Goal: Task Accomplishment & Management: Manage account settings

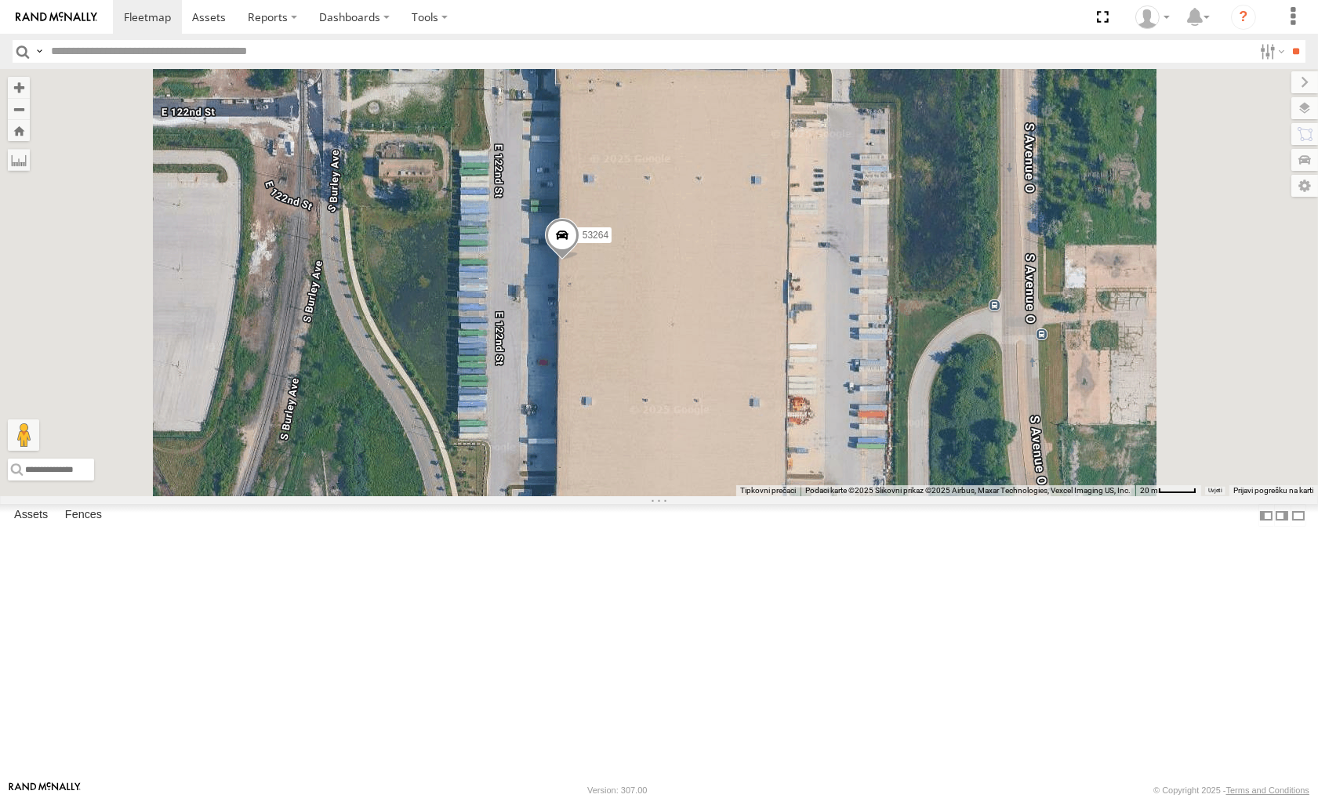
click at [579, 260] on span at bounding box center [561, 239] width 35 height 42
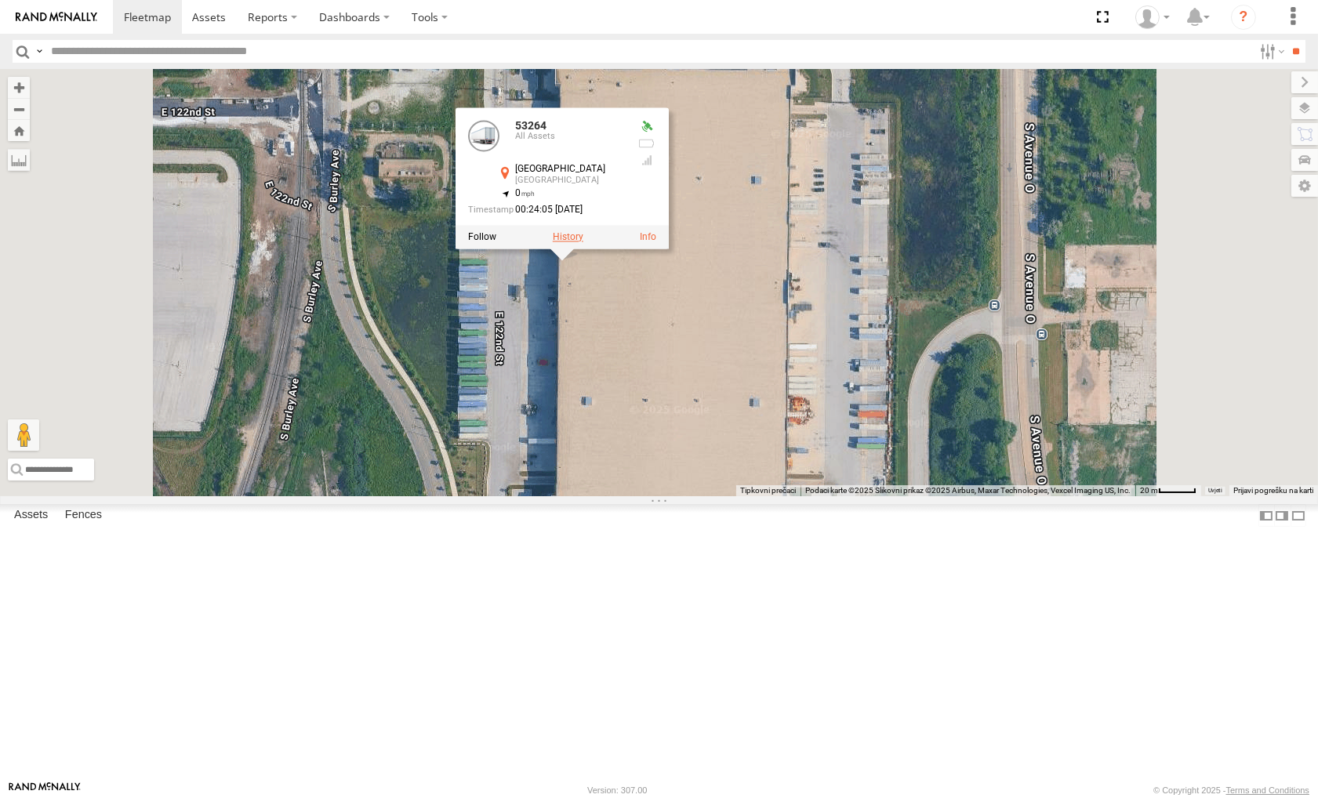
click at [583, 242] on label at bounding box center [567, 236] width 31 height 11
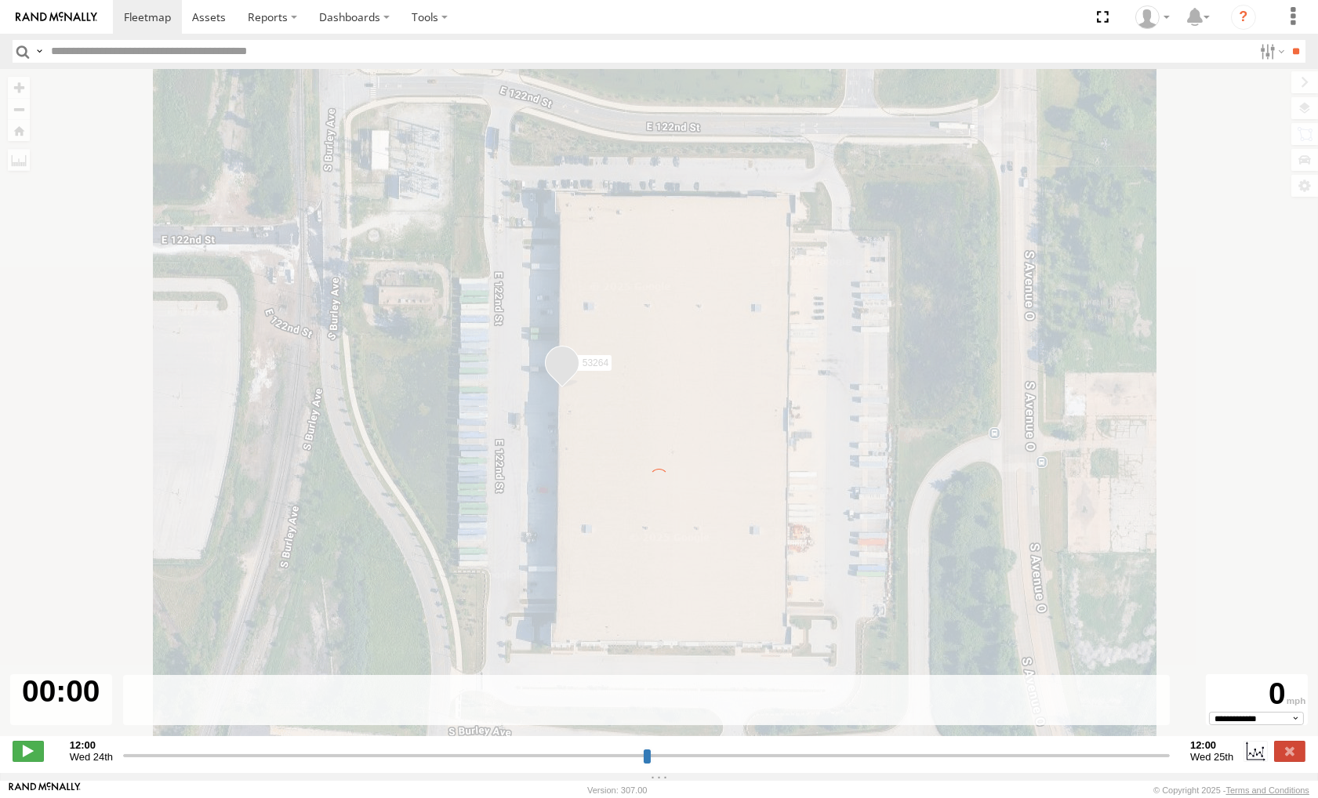
type input "**********"
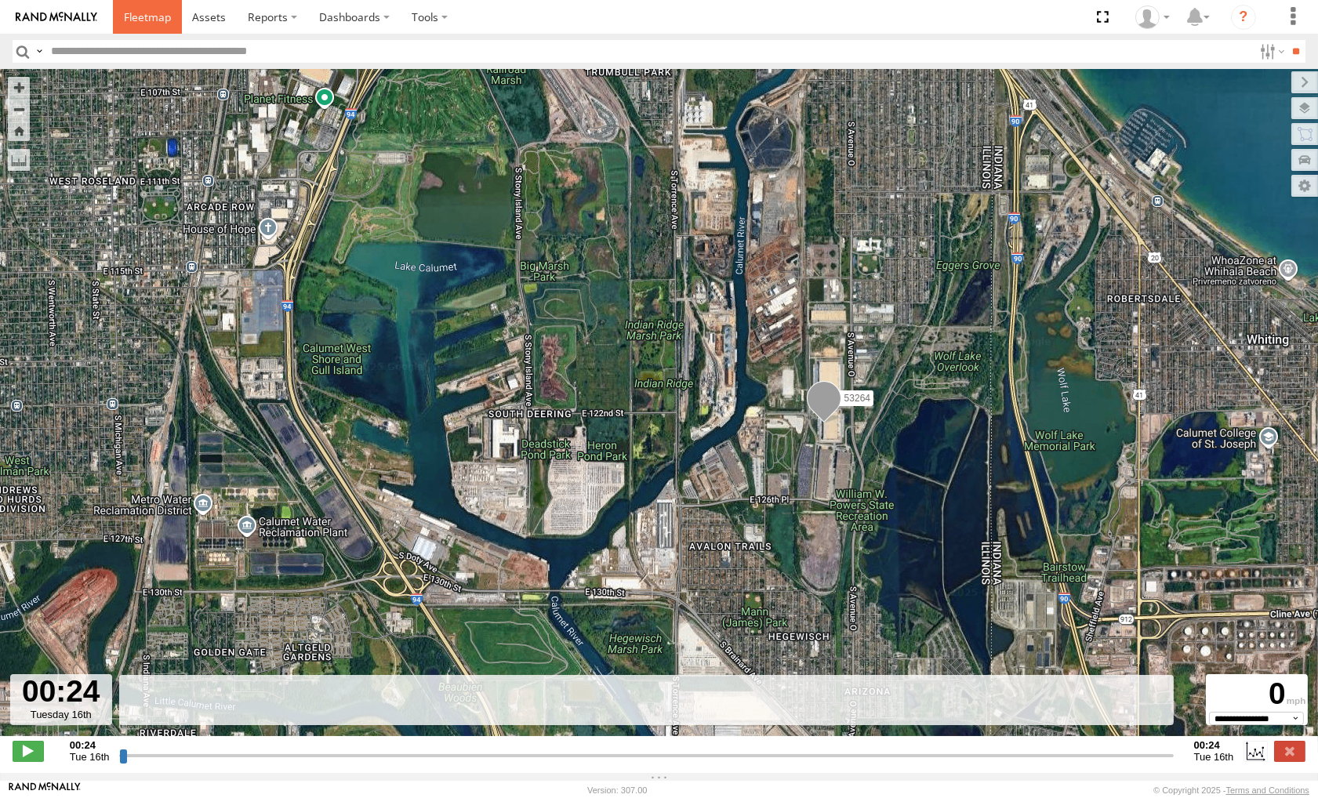
click at [163, 5] on link at bounding box center [147, 17] width 69 height 34
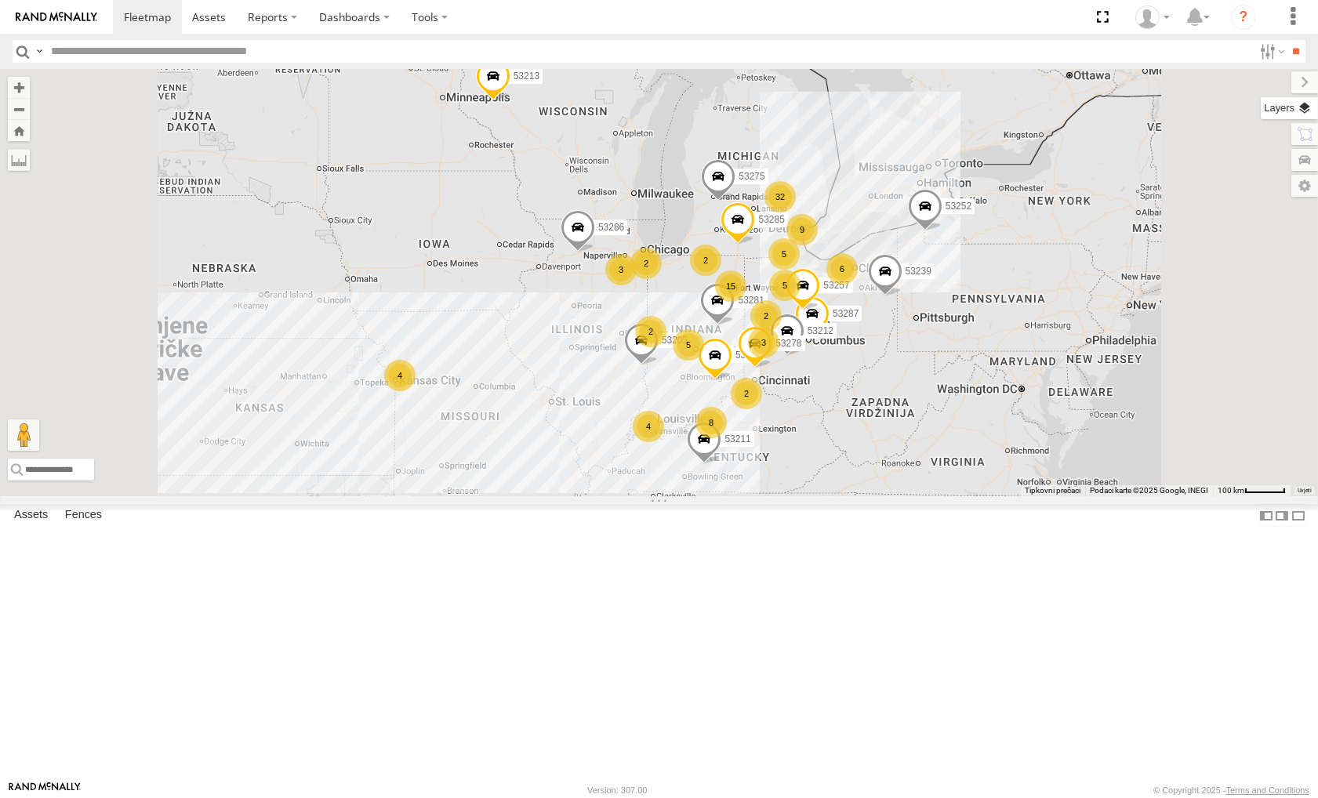
click at [1313, 107] on label at bounding box center [1289, 108] width 57 height 22
click at [0, 0] on label at bounding box center [0, 0] width 0 height 0
click at [0, 0] on span "Satellite + Roadmap" at bounding box center [0, 0] width 0 height 0
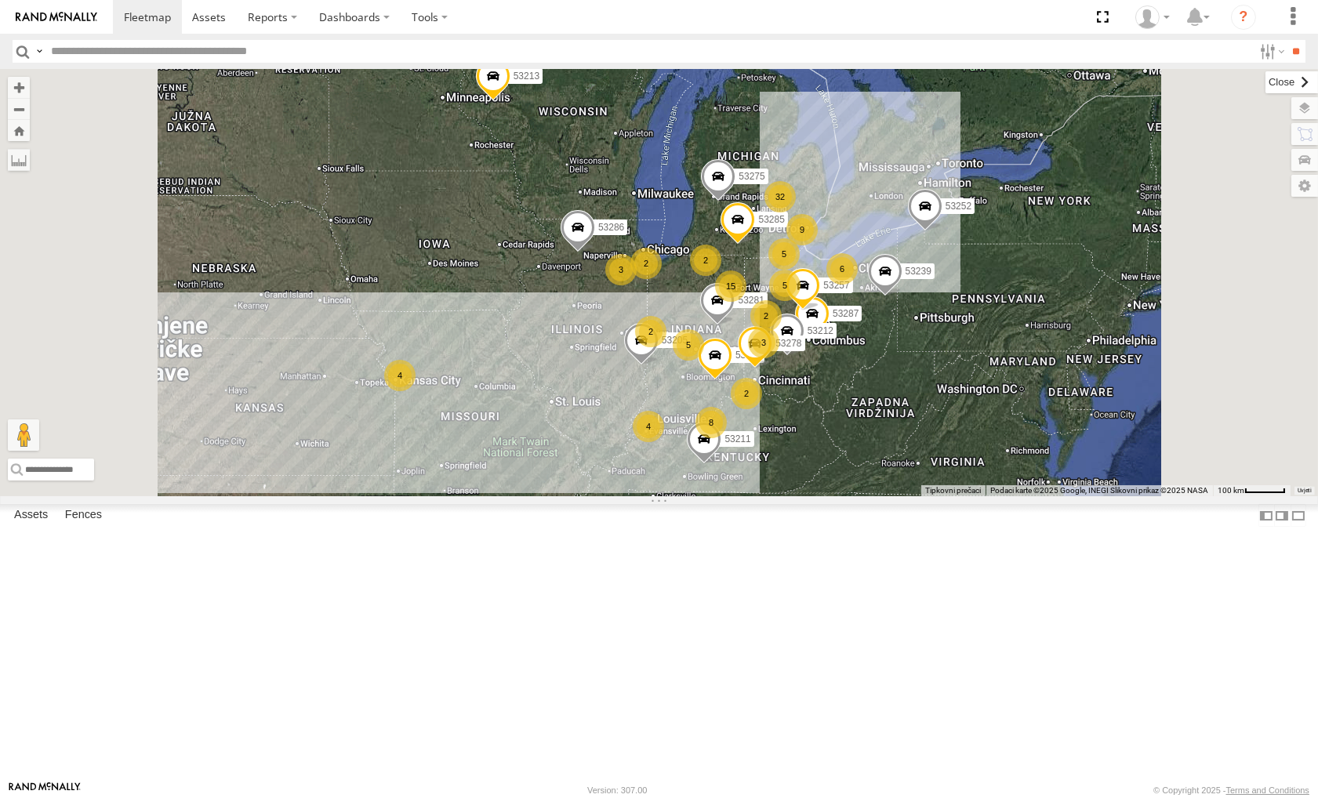
click at [1266, 88] on label at bounding box center [1292, 82] width 53 height 22
click at [353, 481] on input "text" at bounding box center [180, 470] width 345 height 22
paste input "**********"
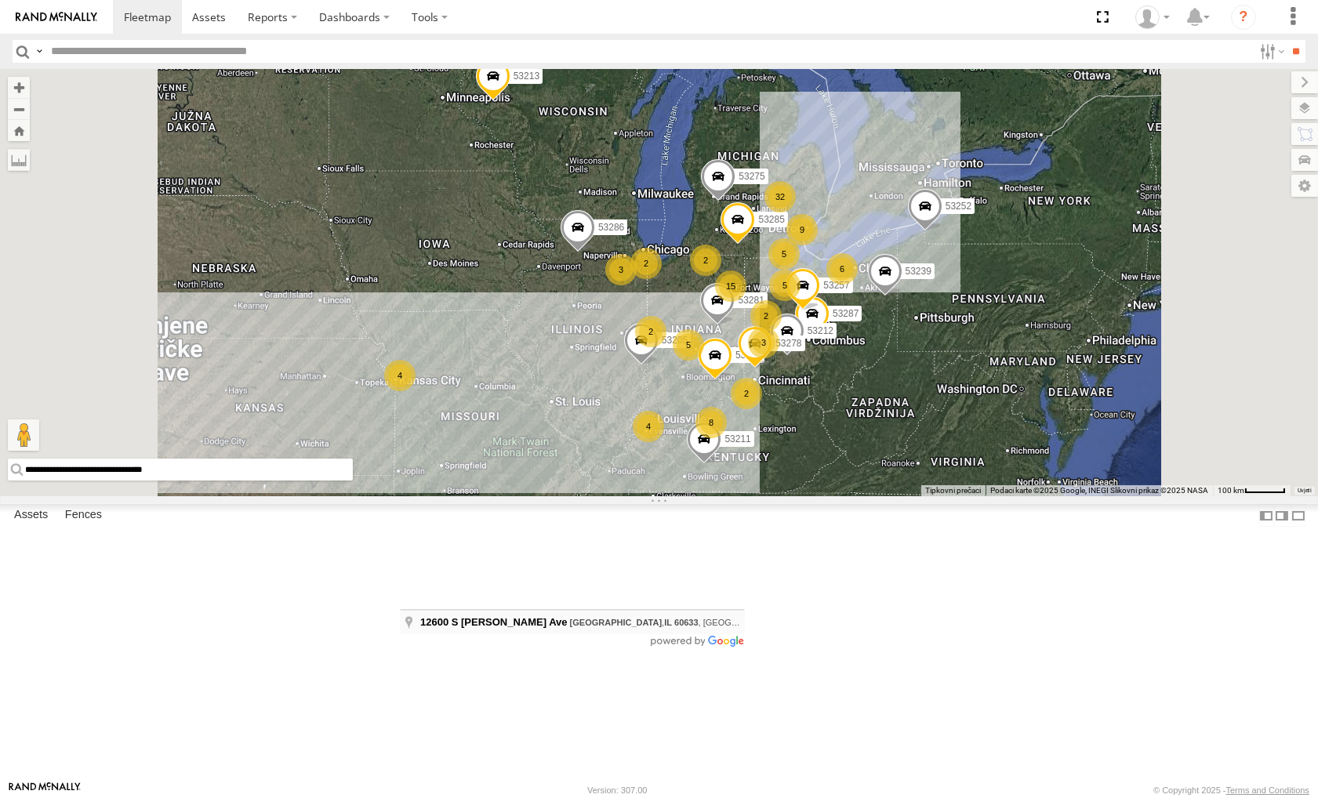
type input "**********"
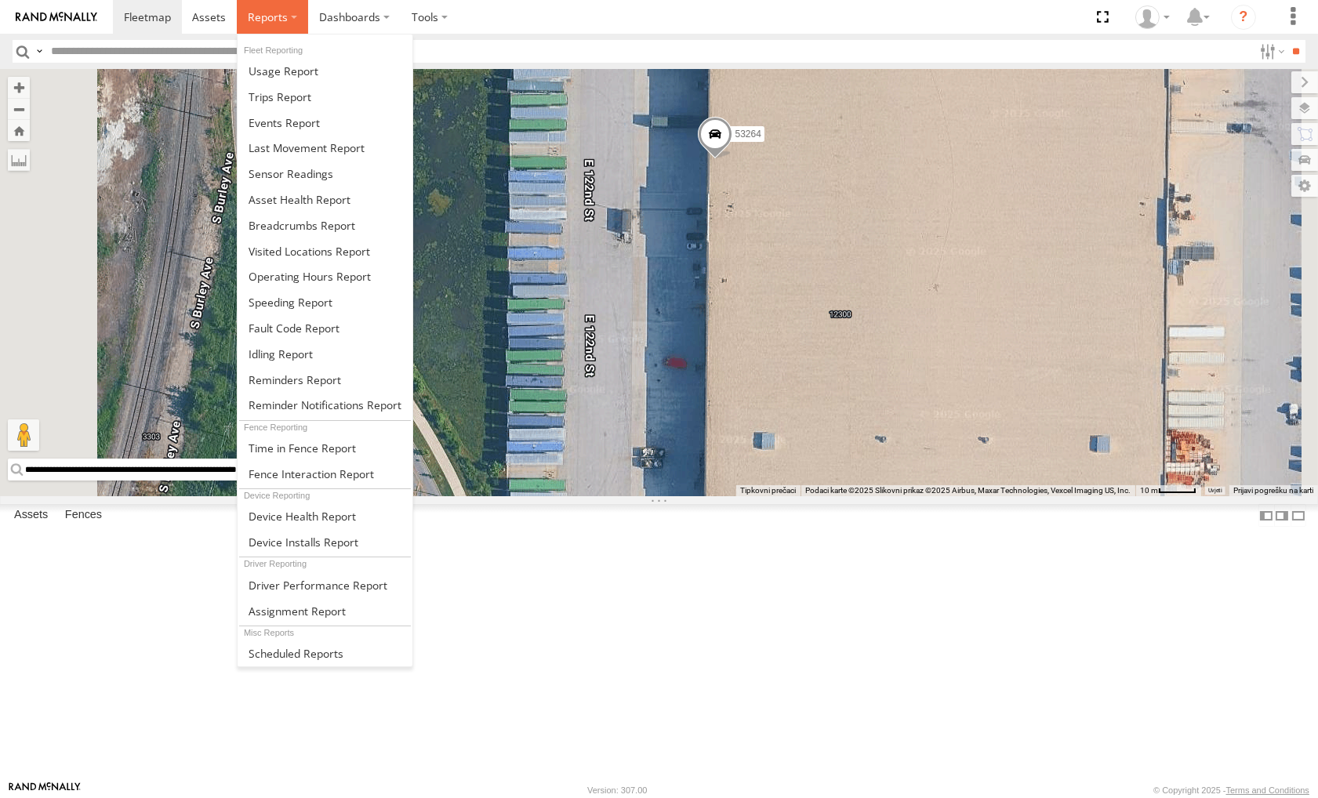
click at [265, 14] on span at bounding box center [268, 16] width 40 height 15
click at [292, 71] on span at bounding box center [284, 71] width 70 height 15
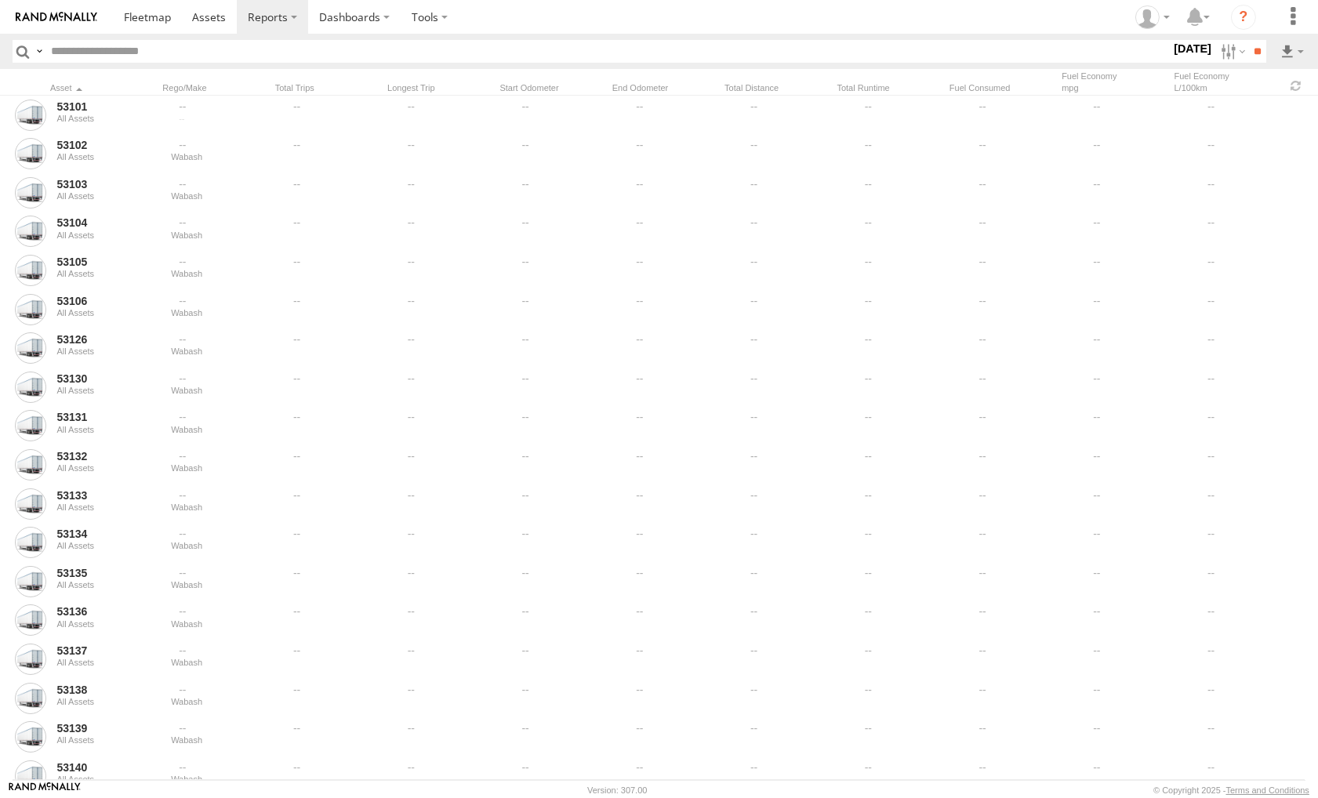
click at [158, 59] on input "text" at bounding box center [608, 51] width 1126 height 23
type input "*****"
click at [1249, 40] on input "**" at bounding box center [1258, 51] width 18 height 23
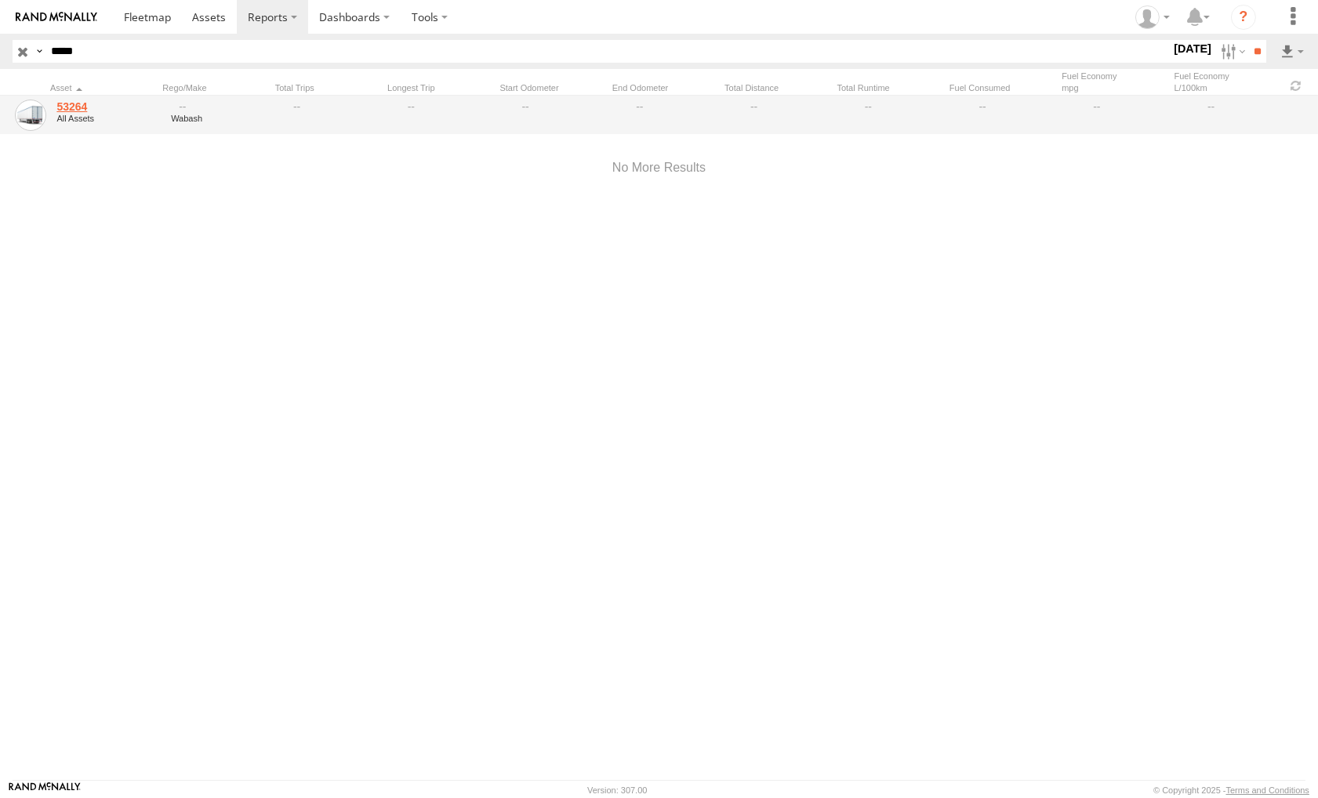
click at [68, 103] on link "53264" at bounding box center [108, 107] width 104 height 14
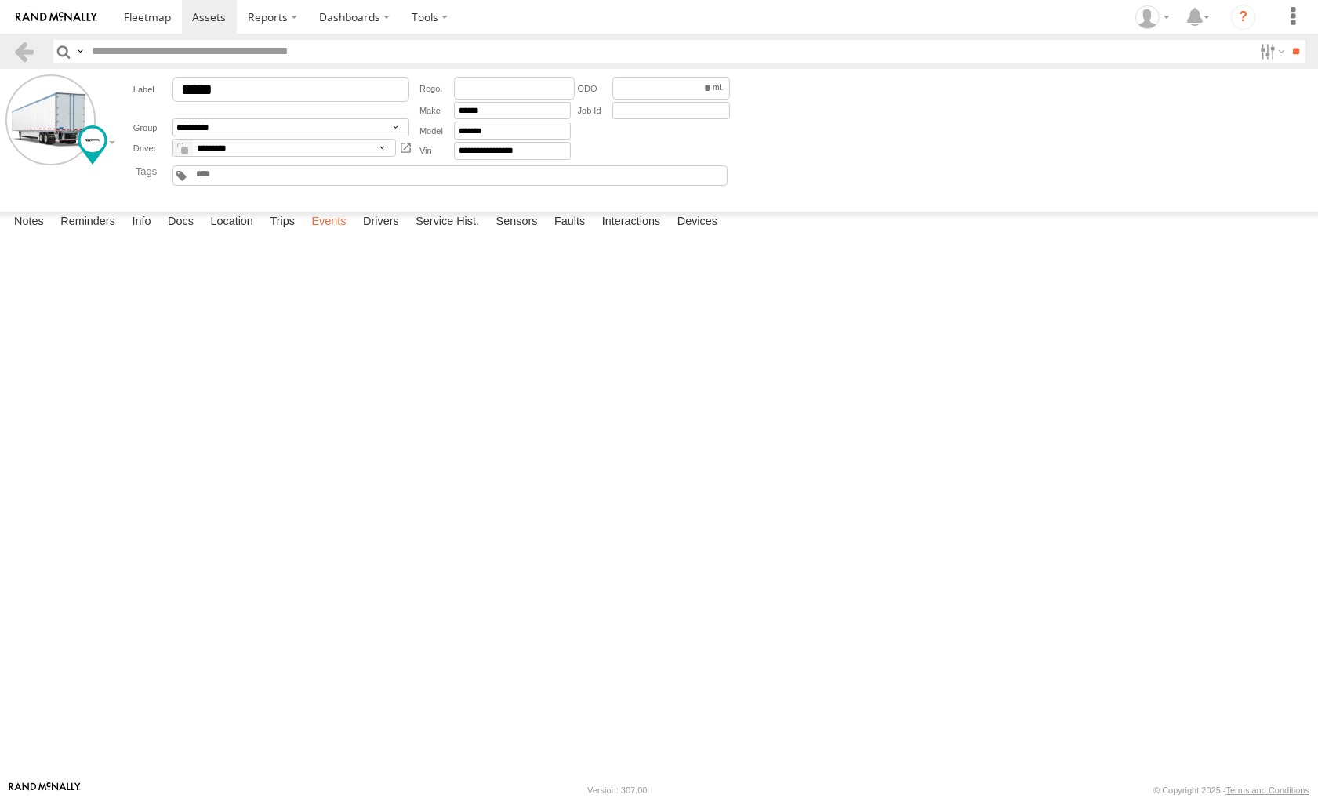
click at [338, 234] on label "Events" at bounding box center [329, 223] width 50 height 22
click at [322, 234] on label "Events" at bounding box center [329, 223] width 50 height 22
click at [335, 234] on label "Events" at bounding box center [329, 223] width 50 height 22
click at [0, 0] on label "Chicago [GEOGRAPHIC_DATA],[GEOGRAPHIC_DATA] 41.67294 -87.54307" at bounding box center [0, 0] width 0 height 0
click at [0, 0] on button "Satelit" at bounding box center [0, 0] width 0 height 0
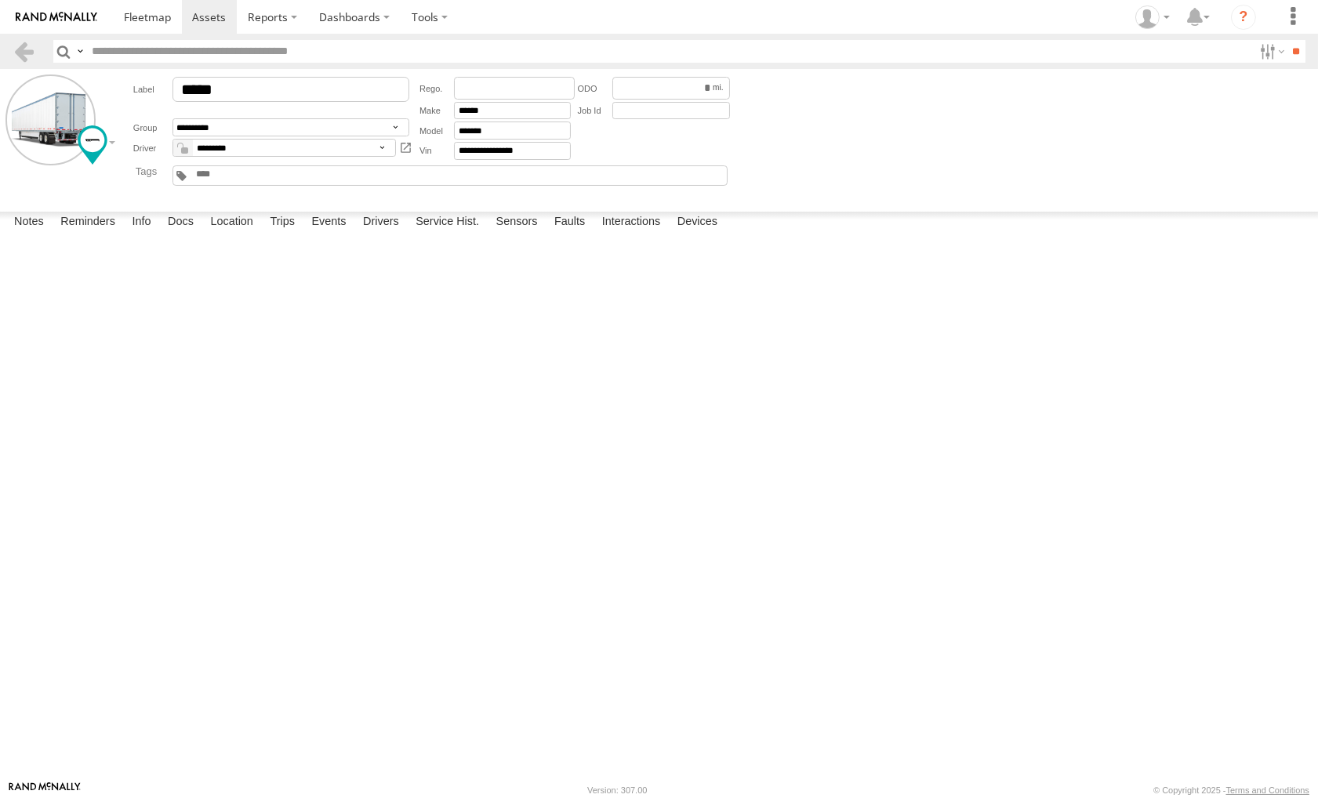
click at [0, 0] on label "×" at bounding box center [0, 0] width 0 height 0
click at [0, 0] on label "12429 S Burley Ave Hegewisch,IL 41.66975 -87.54235" at bounding box center [0, 0] width 0 height 0
click at [0, 0] on label "×" at bounding box center [0, 0] width 0 height 0
click at [0, 0] on label "Chicago Chicago,IL 41.66967 -87.54184" at bounding box center [0, 0] width 0 height 0
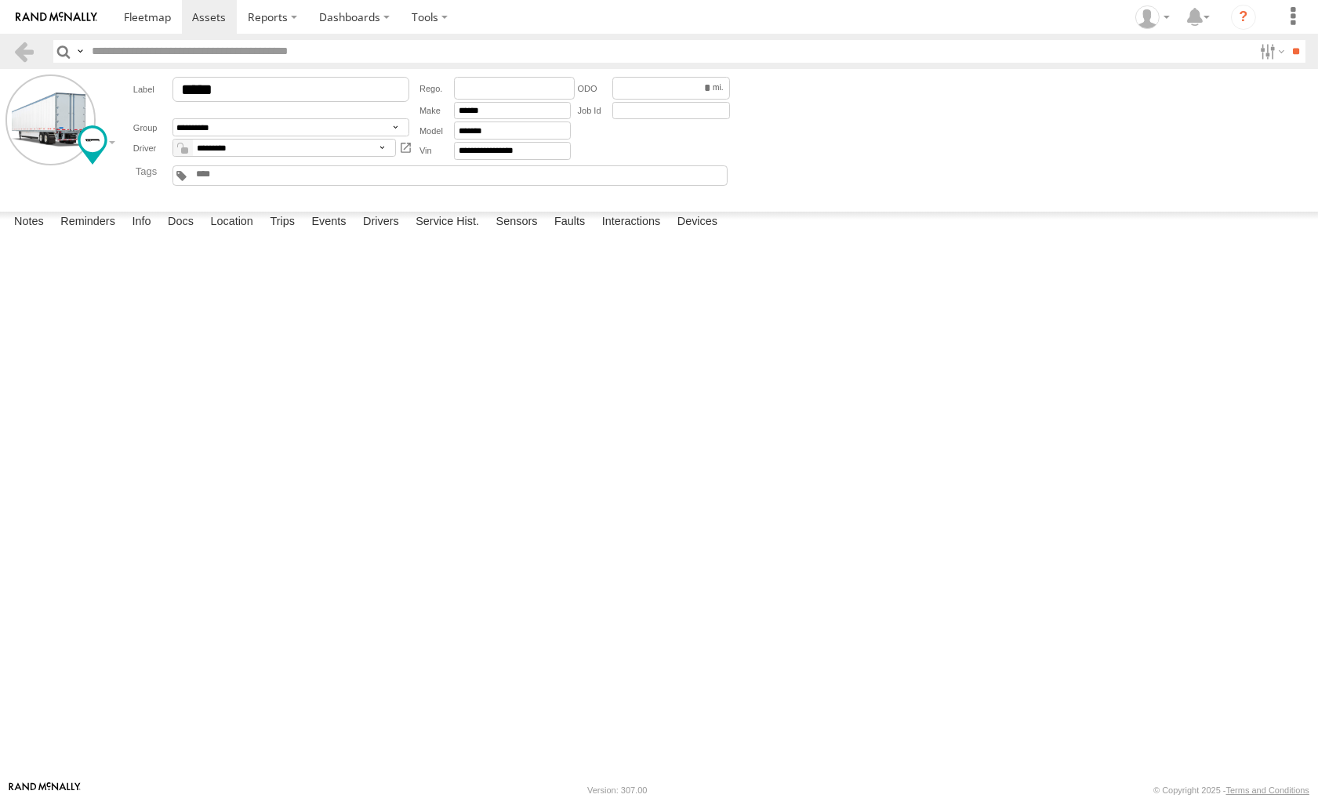
click at [0, 0] on label "×" at bounding box center [0, 0] width 0 height 0
click at [0, 0] on label "12429 S Burley Ave Hegewisch,IL 41.66975 -87.54235" at bounding box center [0, 0] width 0 height 0
click at [0, 0] on label "×" at bounding box center [0, 0] width 0 height 0
click at [0, 0] on label "Chicago Chicago,IL 41.6731 -87.54321" at bounding box center [0, 0] width 0 height 0
click at [0, 0] on label "×" at bounding box center [0, 0] width 0 height 0
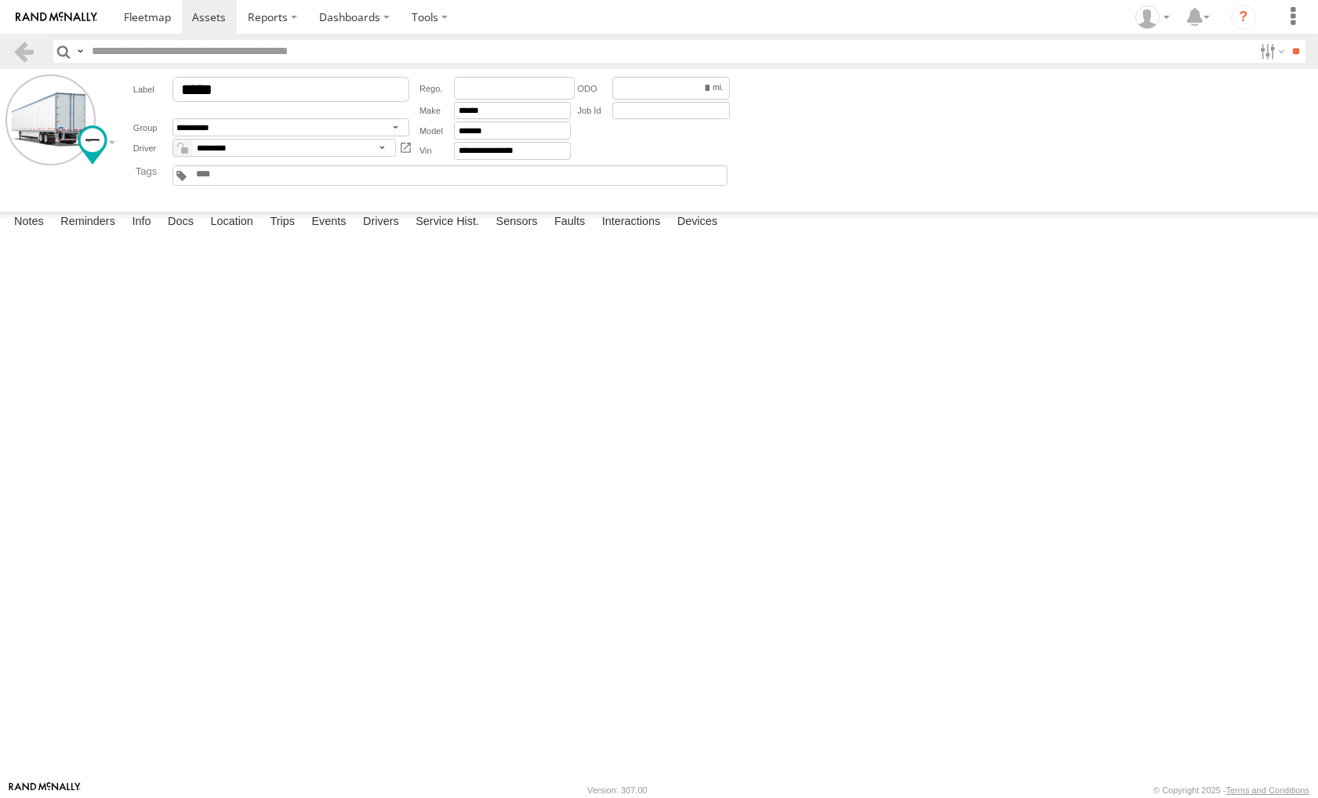
scroll to position [0, 0]
click at [141, 20] on span at bounding box center [147, 16] width 47 height 15
